Goal: Information Seeking & Learning: Learn about a topic

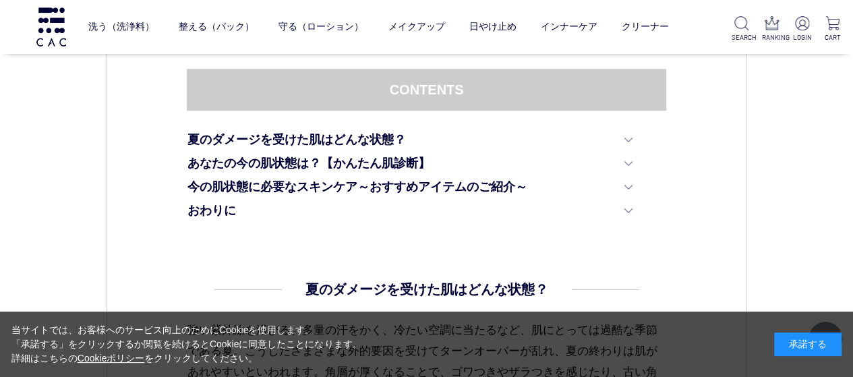
scroll to position [675, 0]
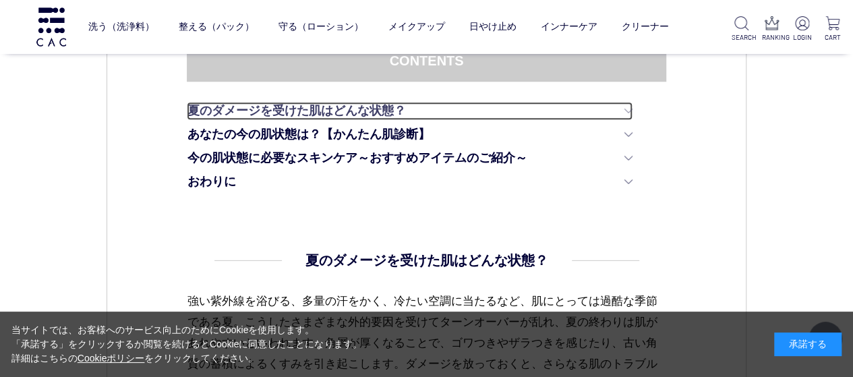
click at [397, 106] on link "夏のダメージを受けた肌はどんな状態？" at bounding box center [409, 111] width 445 height 18
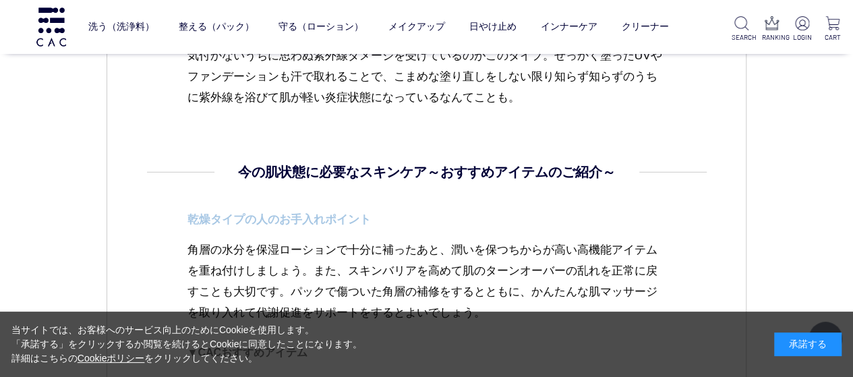
scroll to position [3094, 0]
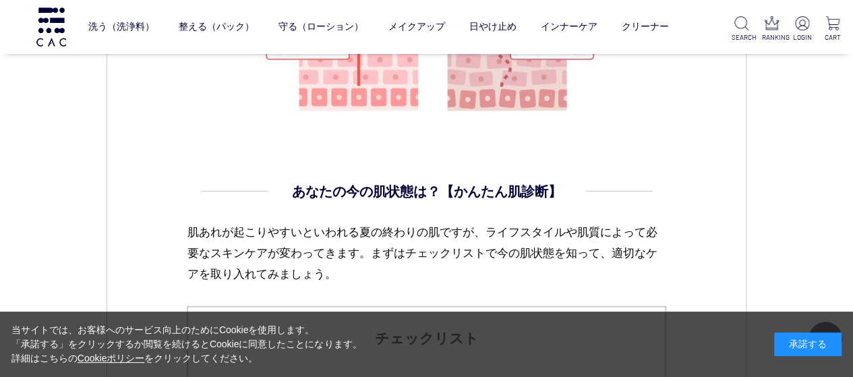
scroll to position [1349, 0]
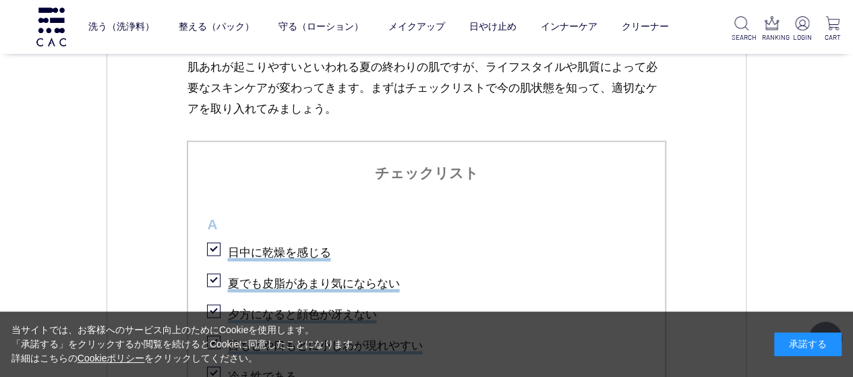
click at [812, 345] on div "承諾する" at bounding box center [808, 345] width 67 height 24
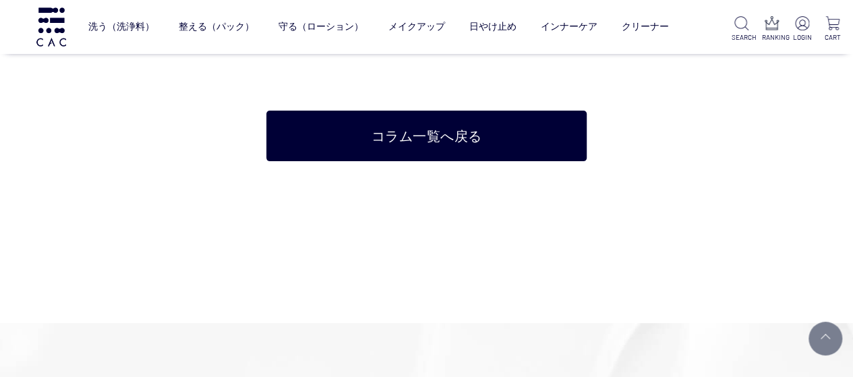
scroll to position [5055, 0]
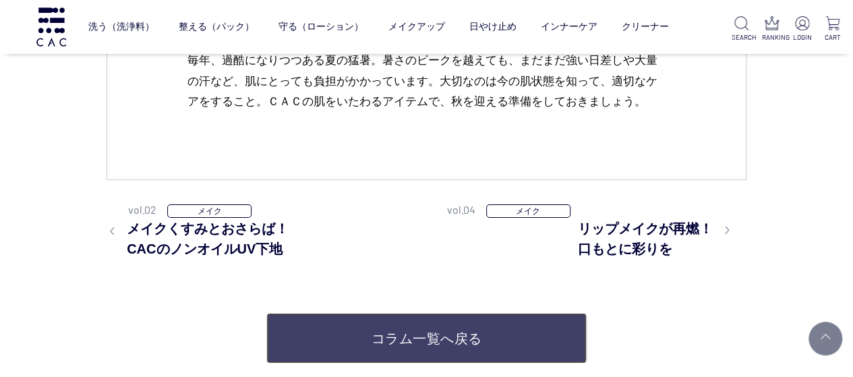
click at [486, 325] on link "コラム一覧へ戻る" at bounding box center [426, 338] width 320 height 51
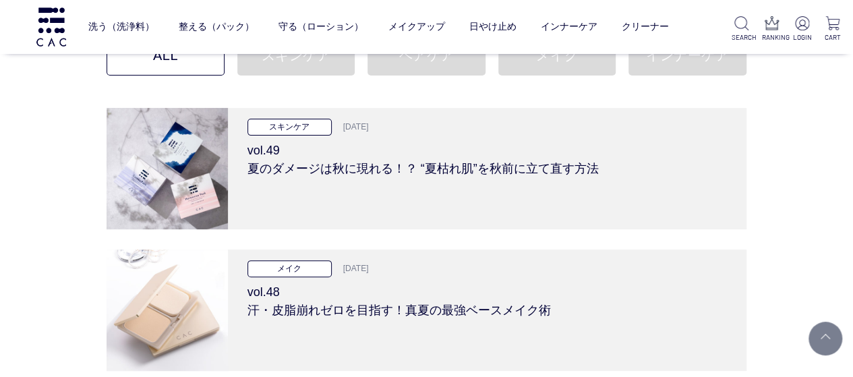
scroll to position [135, 0]
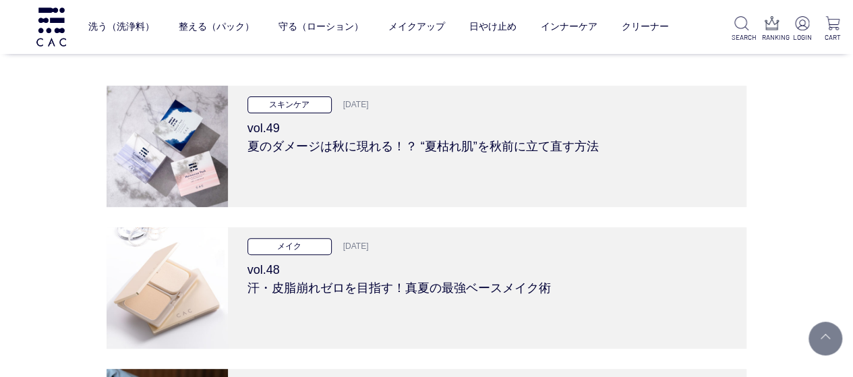
click at [273, 34] on ul "洗う（洗浄料） 液体洗浄料 パウダー洗浄料 泡洗顔料 グッズ 整える（パック） フェイスパック ヘアパック 守る（ローション） 保湿化粧水 柔軟化粧水 美容液…" at bounding box center [378, 27] width 580 height 34
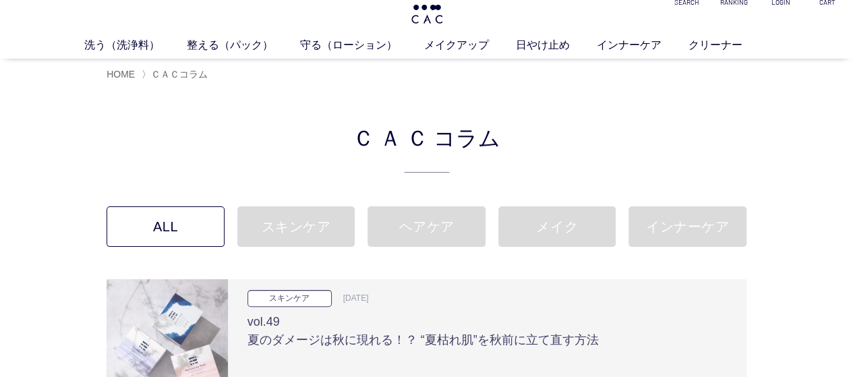
scroll to position [0, 0]
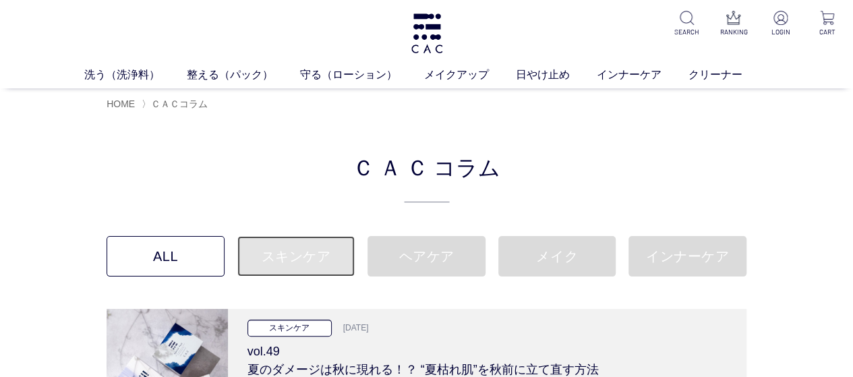
click at [298, 257] on link "スキンケア" at bounding box center [296, 256] width 118 height 40
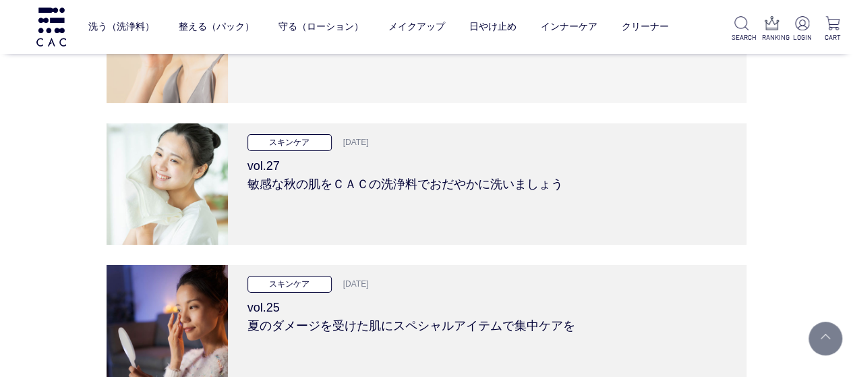
scroll to position [2159, 0]
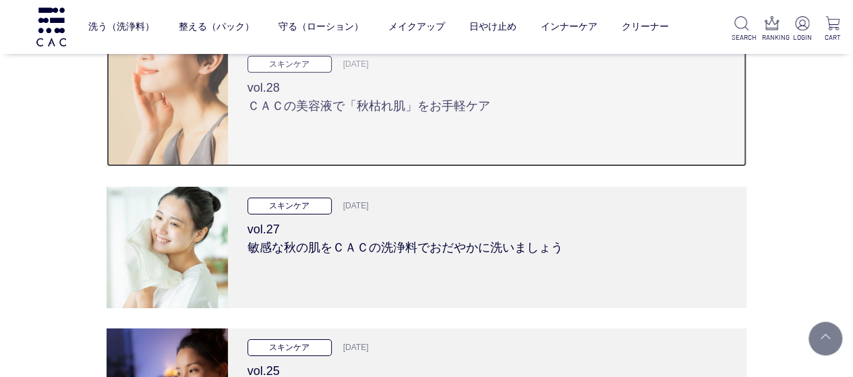
click at [331, 117] on div "スキンケア [DATE] vol.28 ＣＡＣの美容液で「秋枯れ肌」をお手軽ケア" at bounding box center [487, 105] width 519 height 121
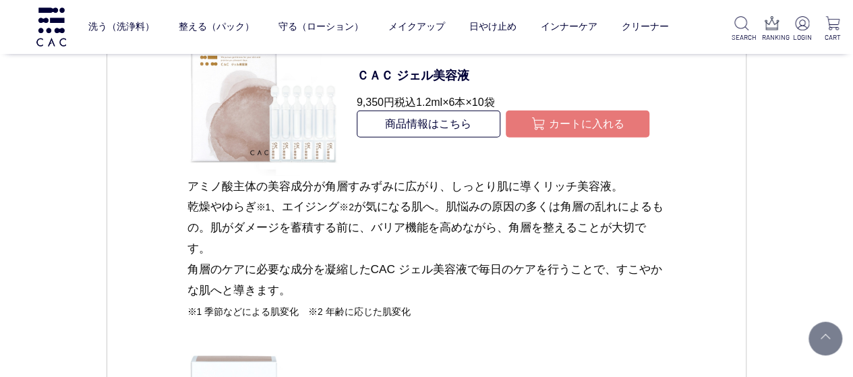
scroll to position [1754, 0]
